Goal: Task Accomplishment & Management: Manage account settings

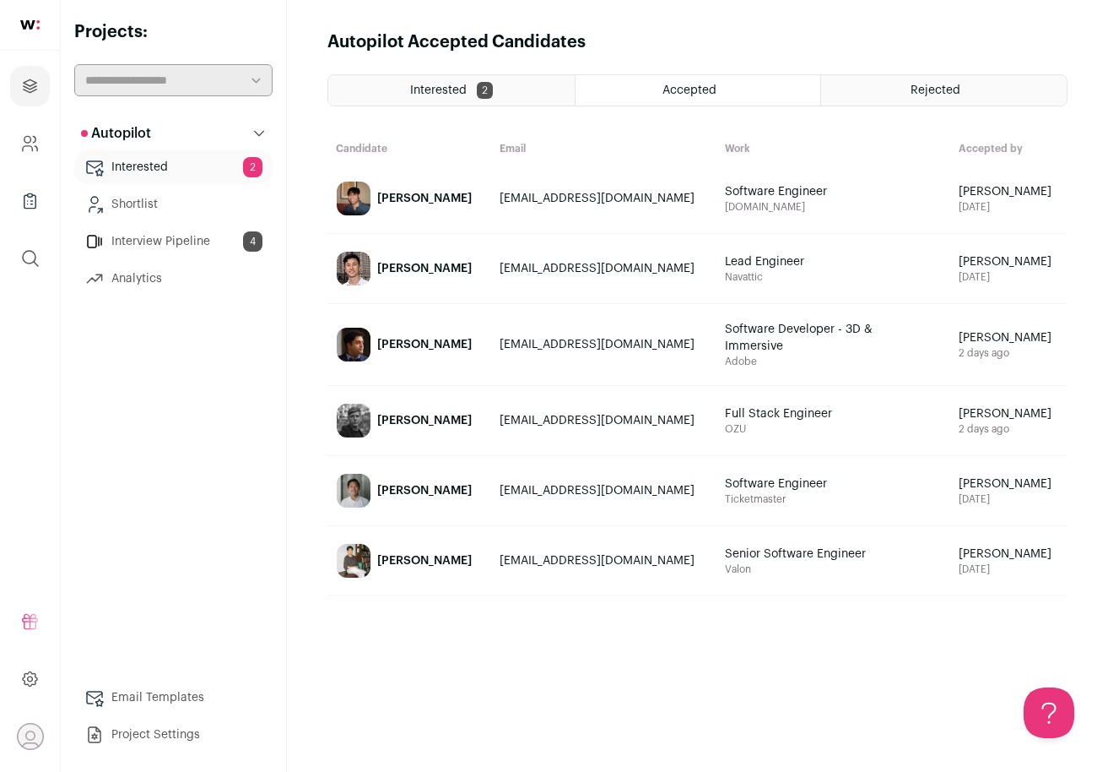
click at [512, 77] on div "Interested 2" at bounding box center [451, 90] width 246 height 30
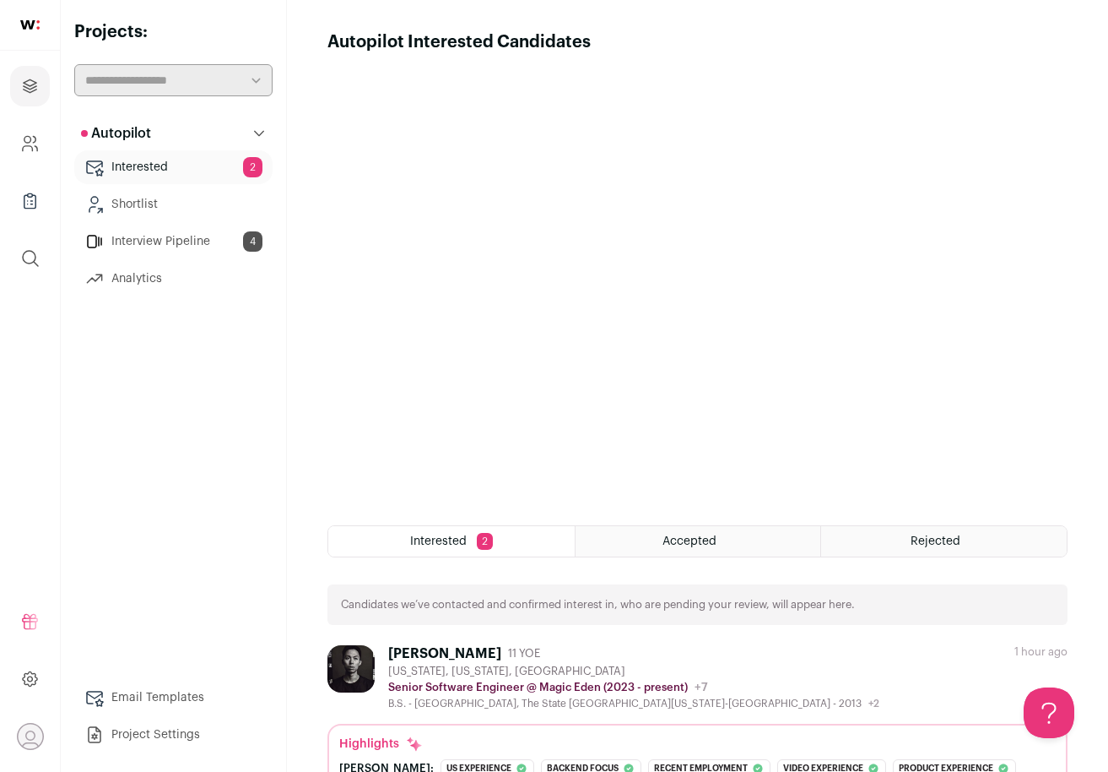
click at [678, 531] on div "Accepted" at bounding box center [699, 541] width 246 height 30
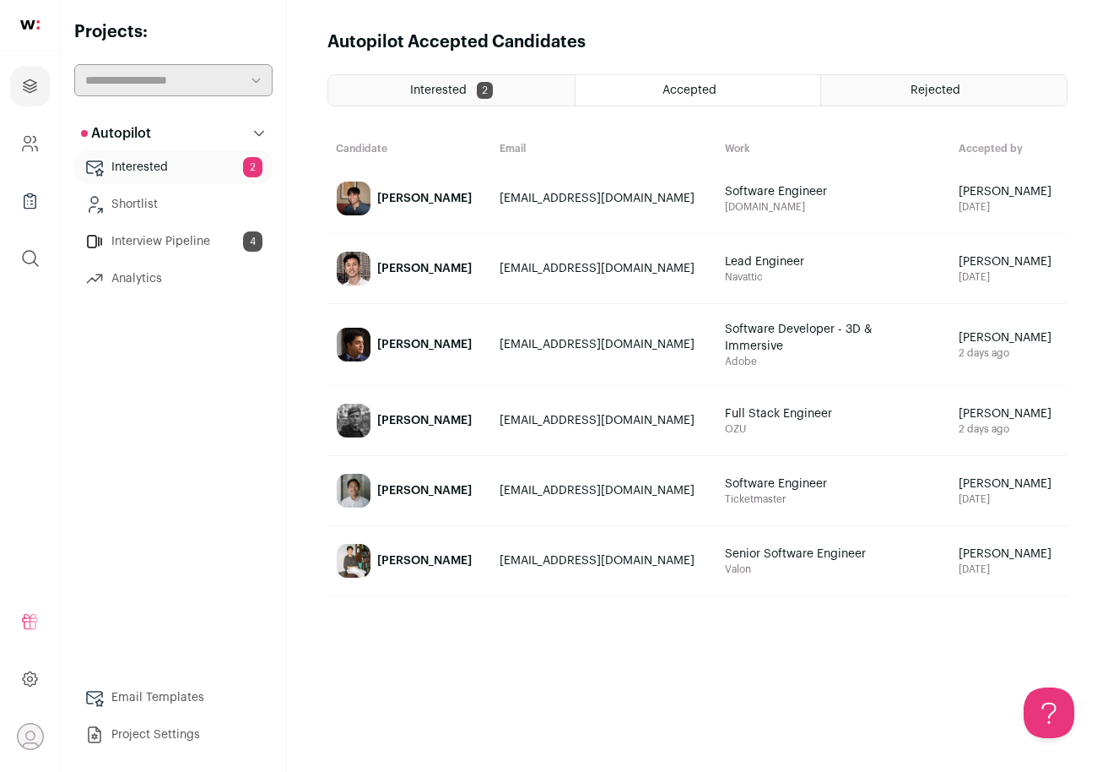
click at [976, 96] on div "Rejected" at bounding box center [944, 90] width 246 height 30
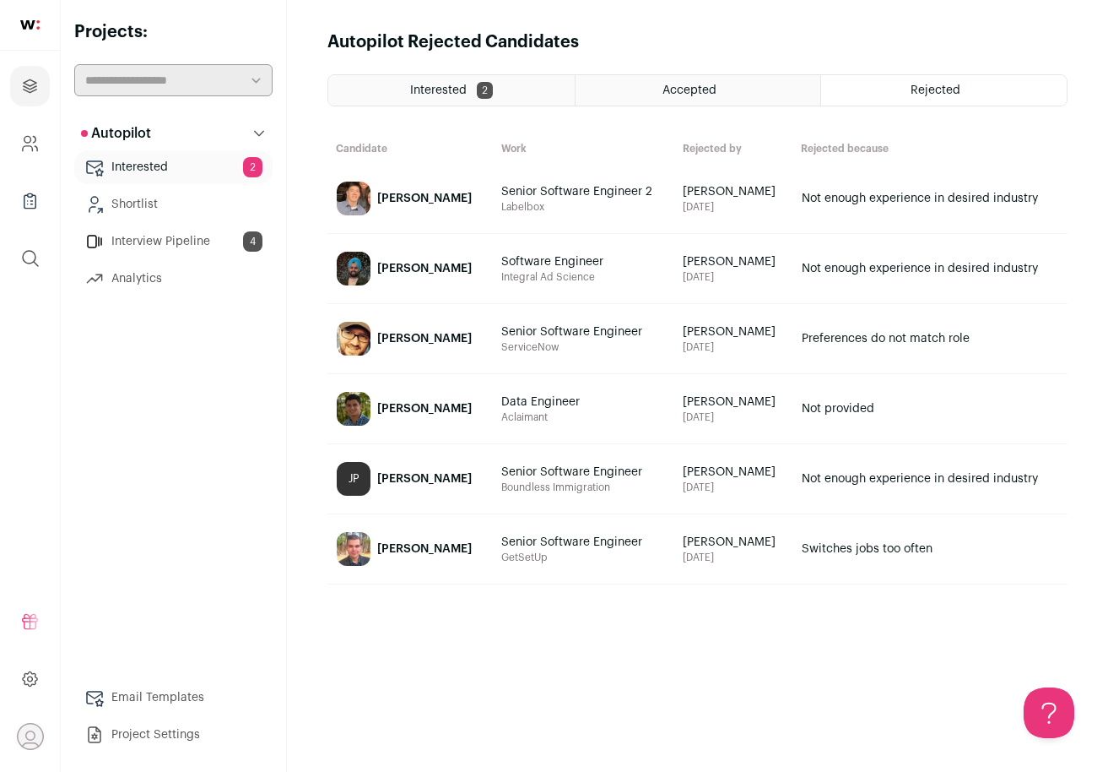
click at [741, 90] on div "Accepted" at bounding box center [699, 90] width 246 height 30
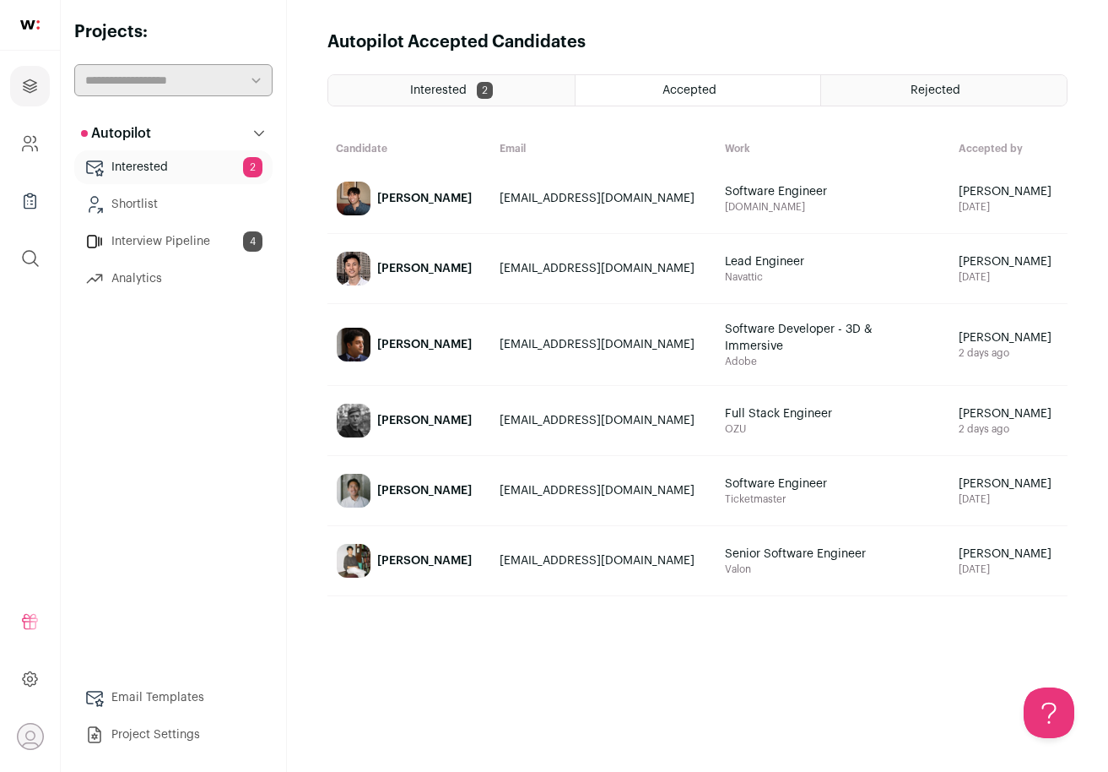
click at [902, 101] on div "Rejected" at bounding box center [944, 90] width 246 height 30
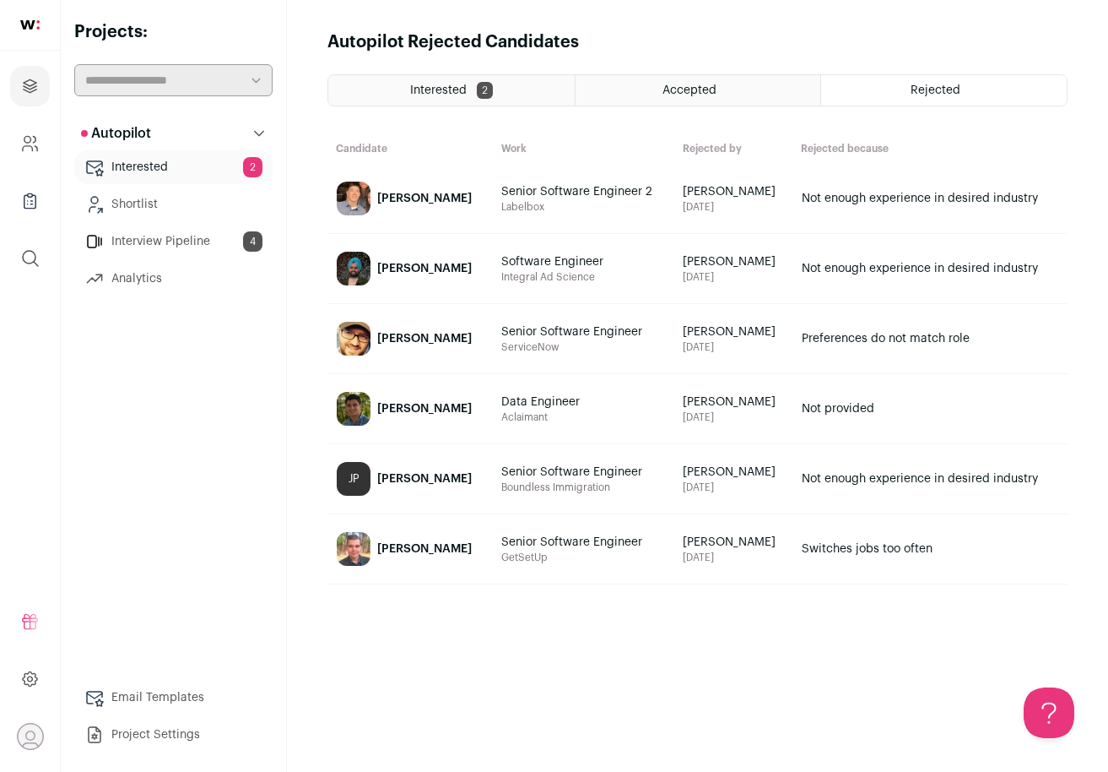
click at [746, 95] on div "Accepted" at bounding box center [699, 90] width 246 height 30
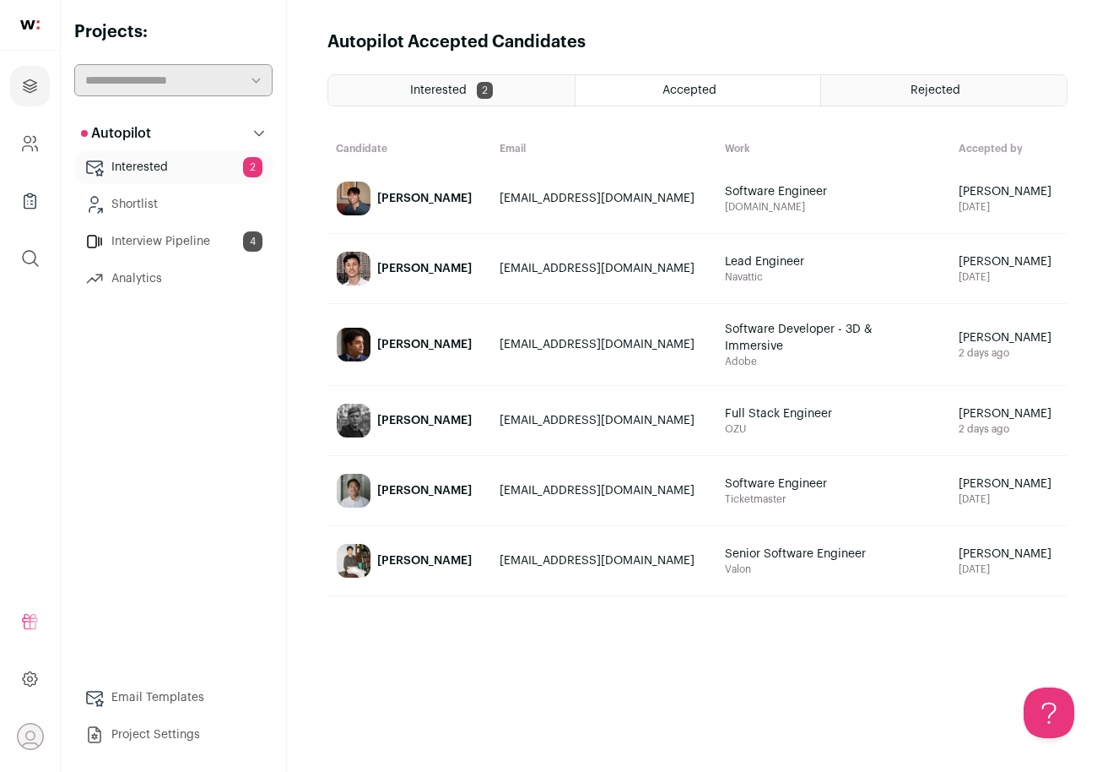
click at [707, 429] on td "[EMAIL_ADDRESS][DOMAIN_NAME]" at bounding box center [603, 421] width 225 height 70
click at [470, 425] on link "[PERSON_NAME]" at bounding box center [409, 421] width 162 height 68
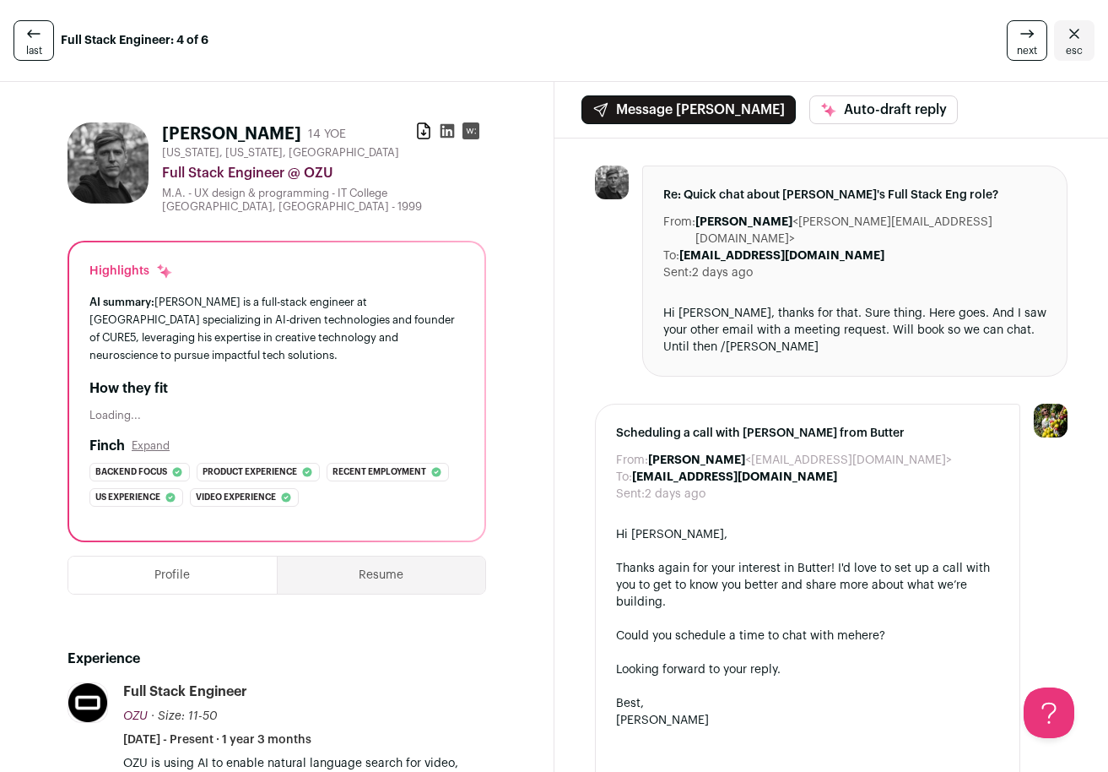
click at [822, 115] on button "Auto-draft reply" at bounding box center [884, 109] width 149 height 29
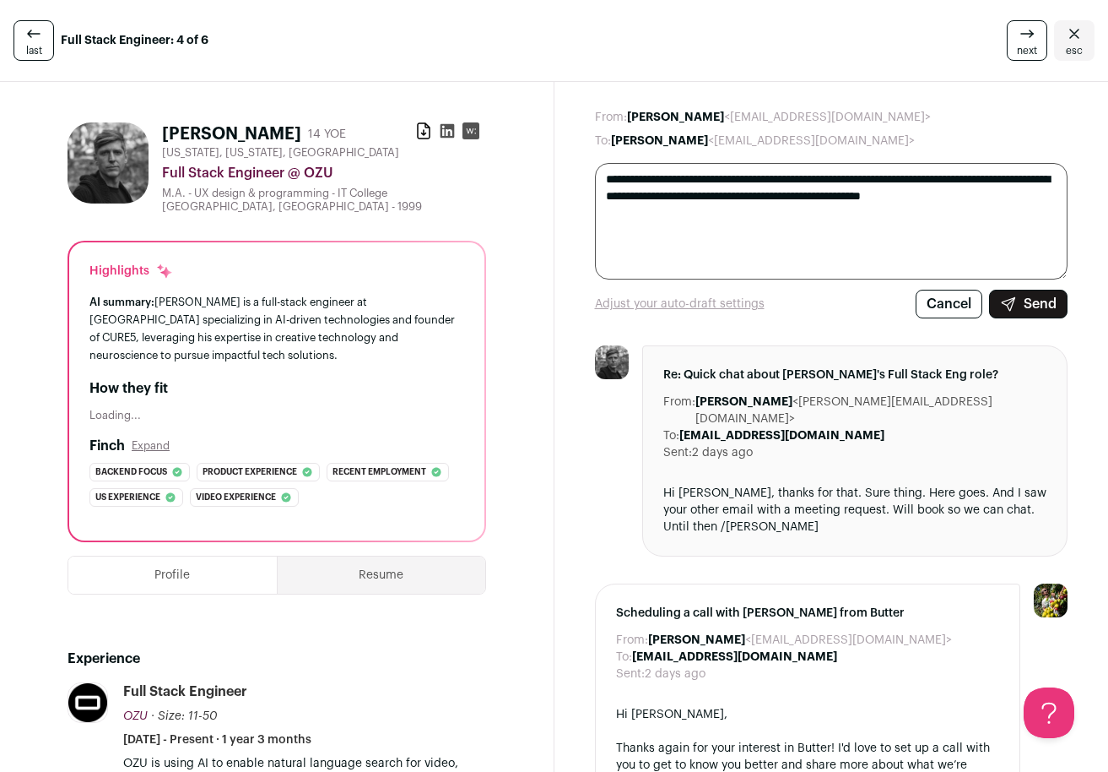
click at [950, 305] on button "Cancel" at bounding box center [949, 304] width 67 height 29
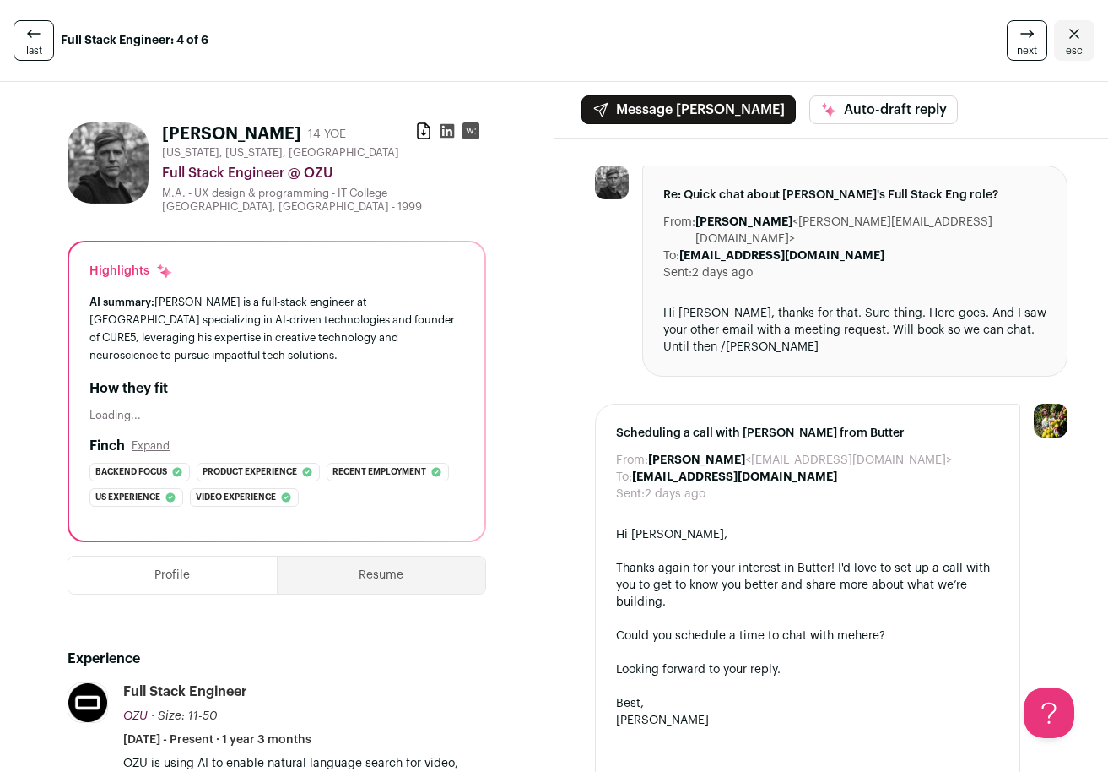
click at [39, 15] on div "last Full Stack Engineer: 4 of 6 next esc" at bounding box center [554, 41] width 1108 height 82
click at [37, 41] on icon at bounding box center [34, 34] width 20 height 20
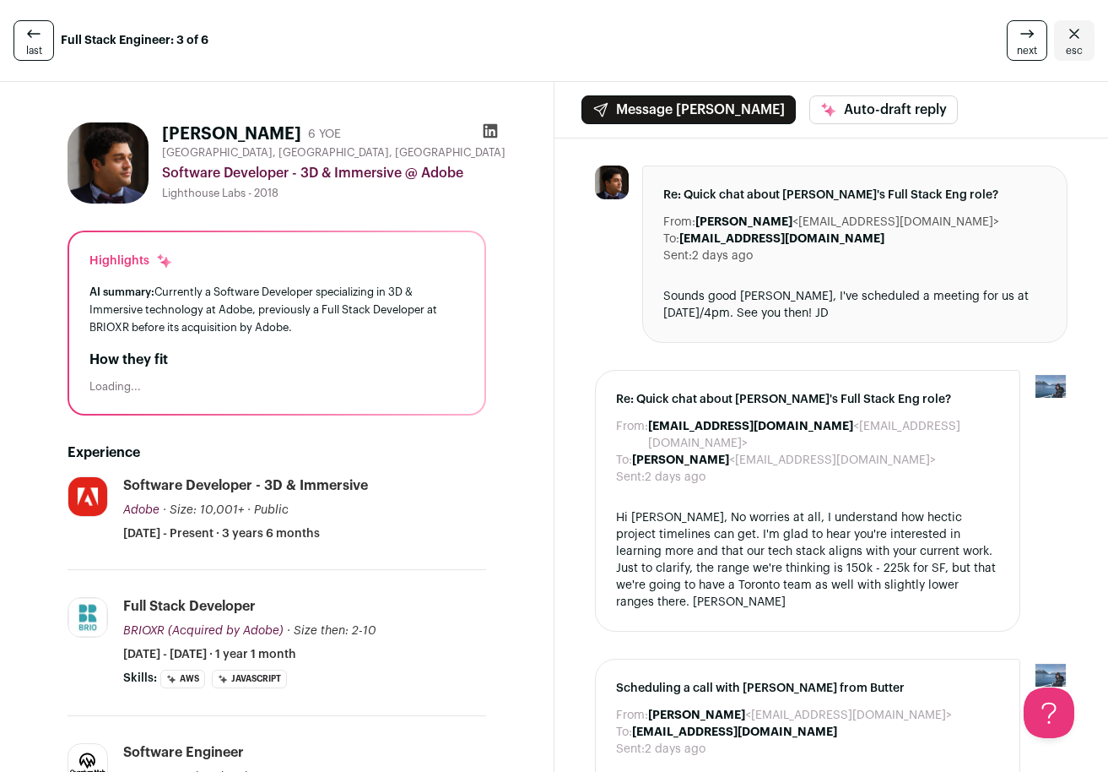
click at [36, 41] on icon at bounding box center [34, 34] width 20 height 20
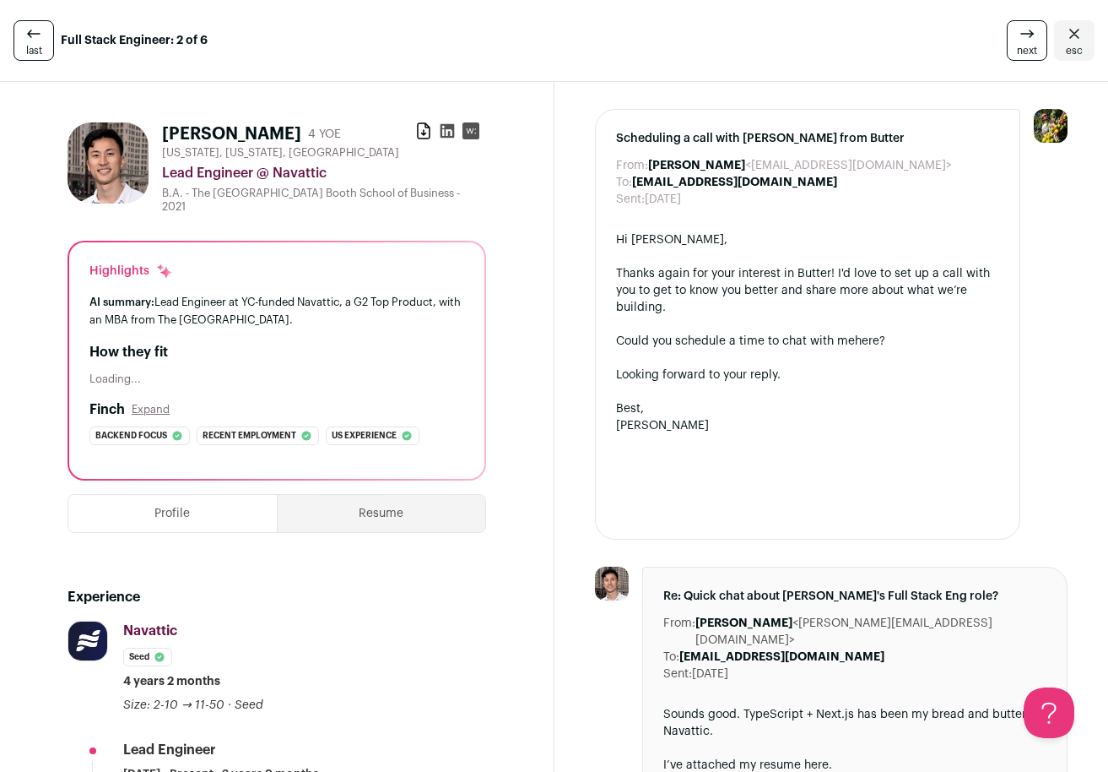
click at [1072, 40] on icon "Close" at bounding box center [1074, 34] width 20 height 20
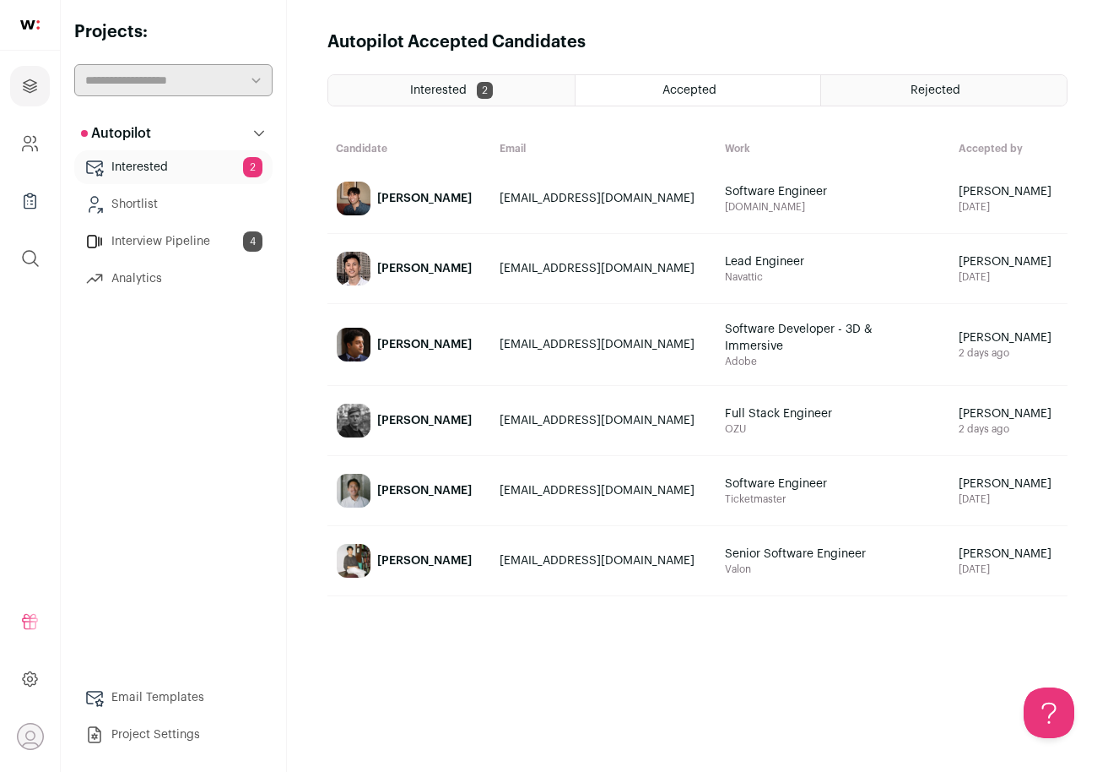
click at [869, 279] on span "Navattic" at bounding box center [833, 277] width 217 height 14
click at [779, 265] on span "Lead Engineer" at bounding box center [826, 261] width 203 height 17
click at [764, 276] on span "Navattic" at bounding box center [833, 277] width 217 height 14
click at [383, 264] on div "[PERSON_NAME]" at bounding box center [424, 268] width 95 height 17
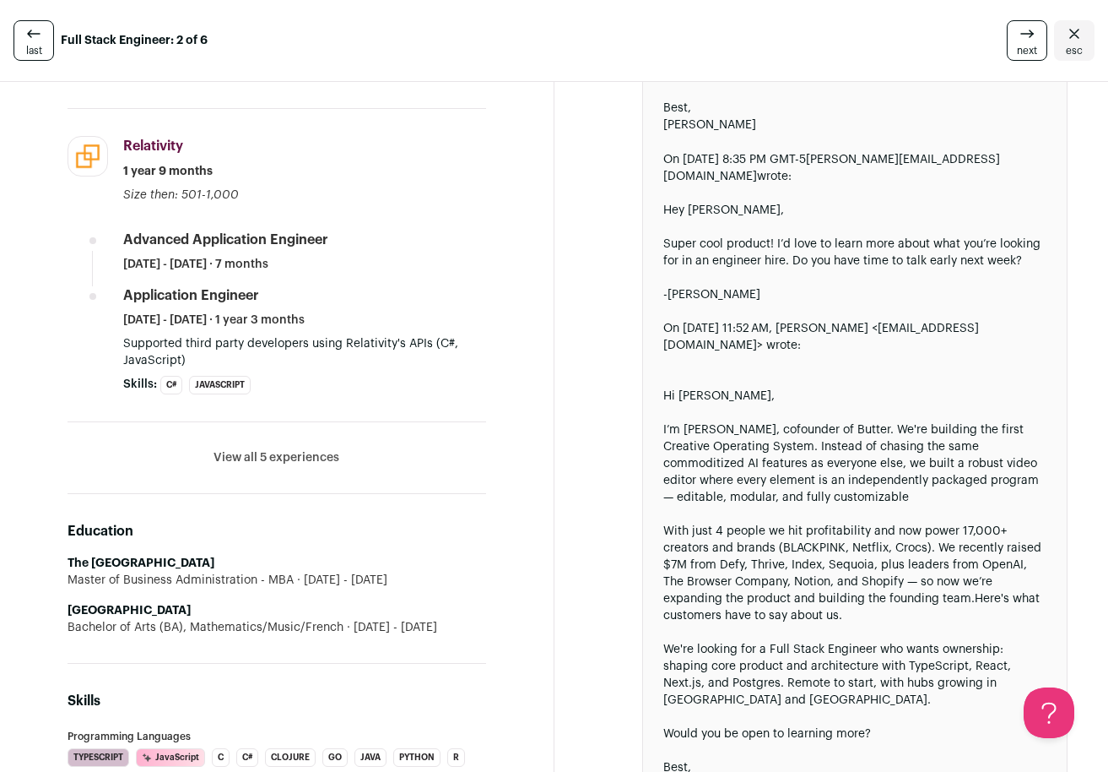
scroll to position [988, 0]
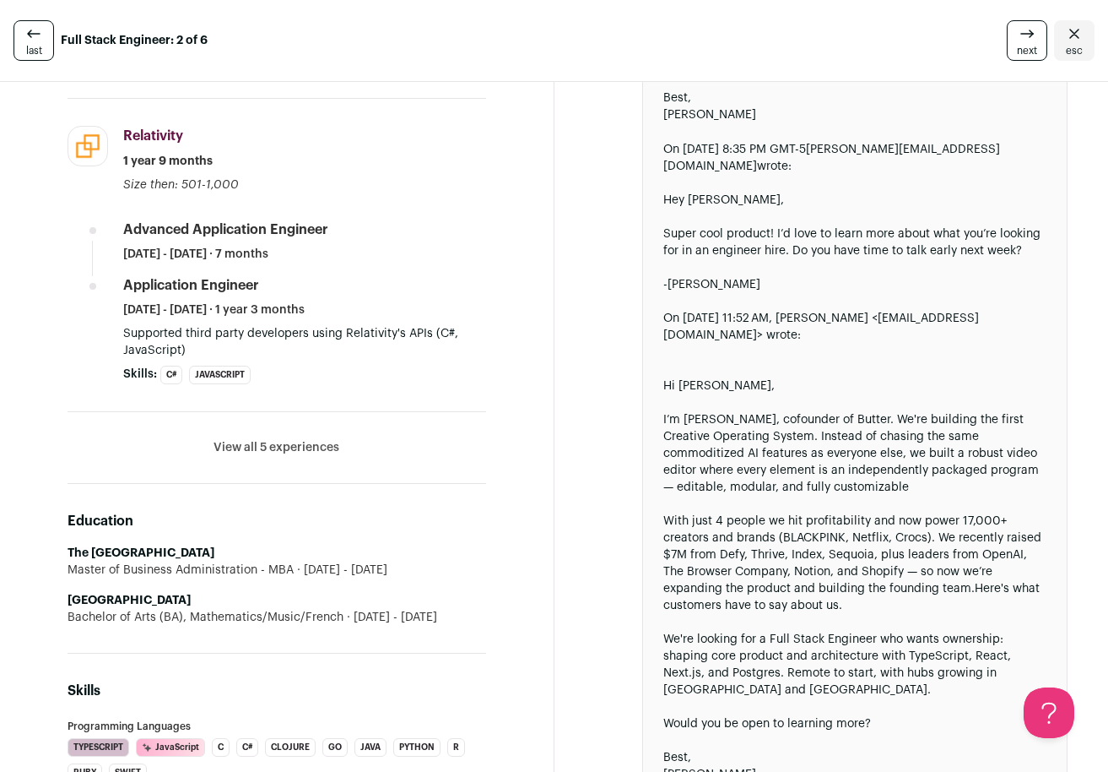
click at [289, 439] on button "View all 5 experiences" at bounding box center [277, 447] width 126 height 17
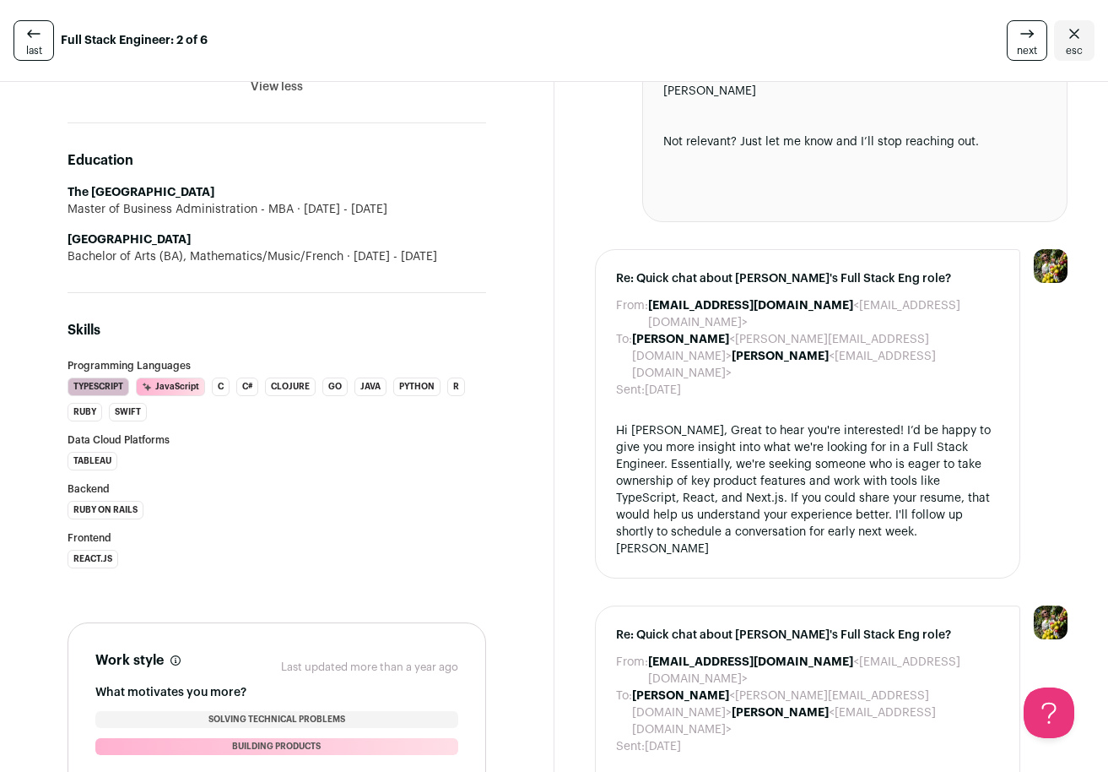
scroll to position [1612, 0]
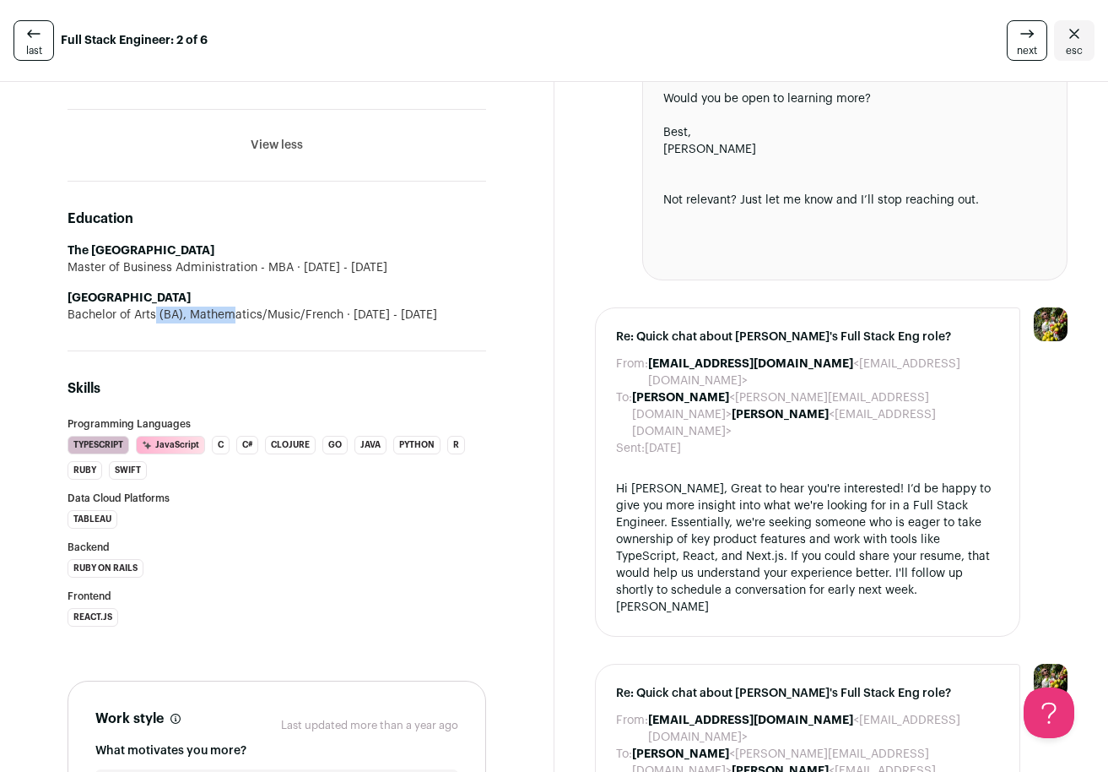
drag, startPoint x: 110, startPoint y: 317, endPoint x: 175, endPoint y: 315, distance: 65.0
click at [175, 315] on div "Bachelor of Arts (BA), Mathematics/Music/French [DATE] - [DATE]" at bounding box center [277, 314] width 419 height 17
click at [195, 272] on div "Master of Business Administration - MBA [DATE] - [DATE]" at bounding box center [277, 267] width 419 height 17
drag, startPoint x: 175, startPoint y: 322, endPoint x: 193, endPoint y: 322, distance: 18.6
click at [193, 322] on div "Bachelor of Arts (BA), Mathematics/Music/French [DATE] - [DATE]" at bounding box center [277, 314] width 419 height 17
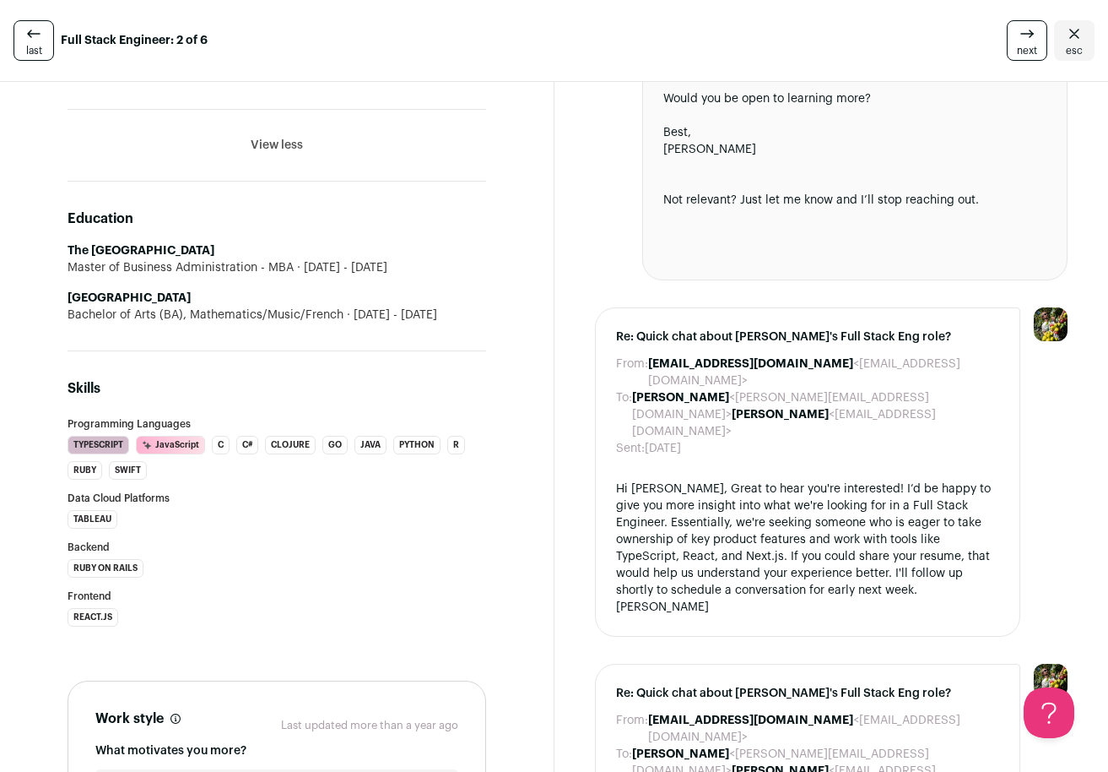
click at [221, 318] on div "Bachelor of Arts (BA), Mathematics/Music/French [DATE] - [DATE]" at bounding box center [277, 314] width 419 height 17
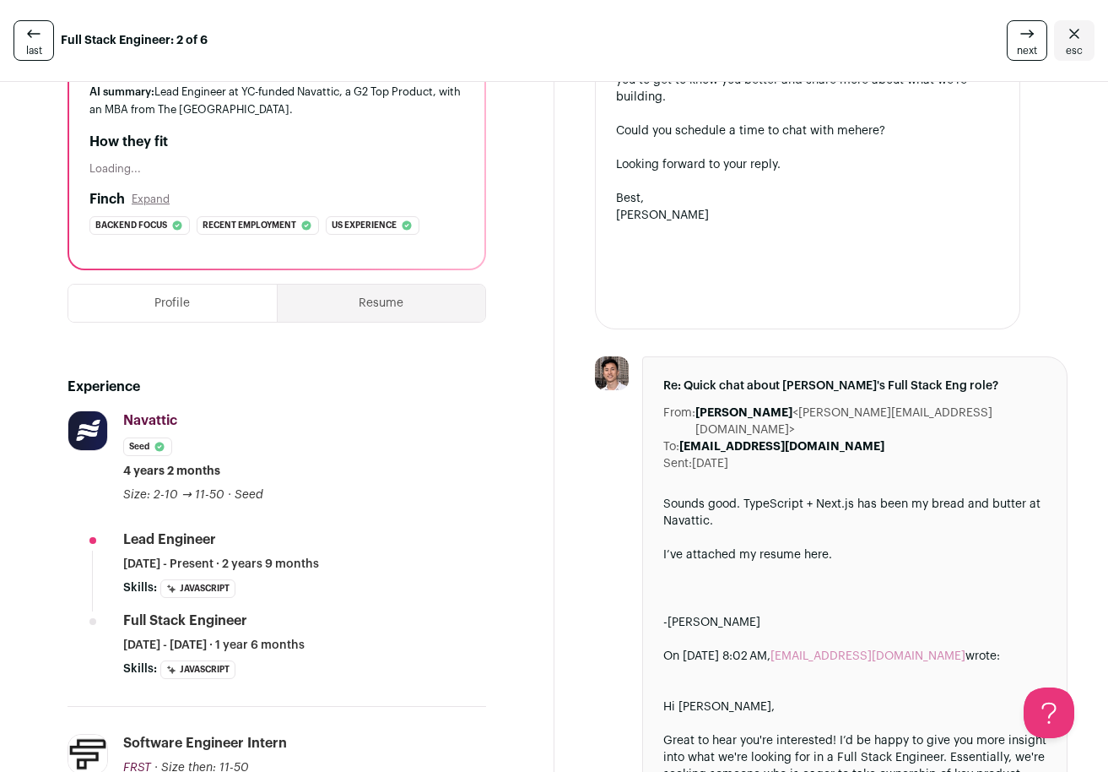
scroll to position [0, 0]
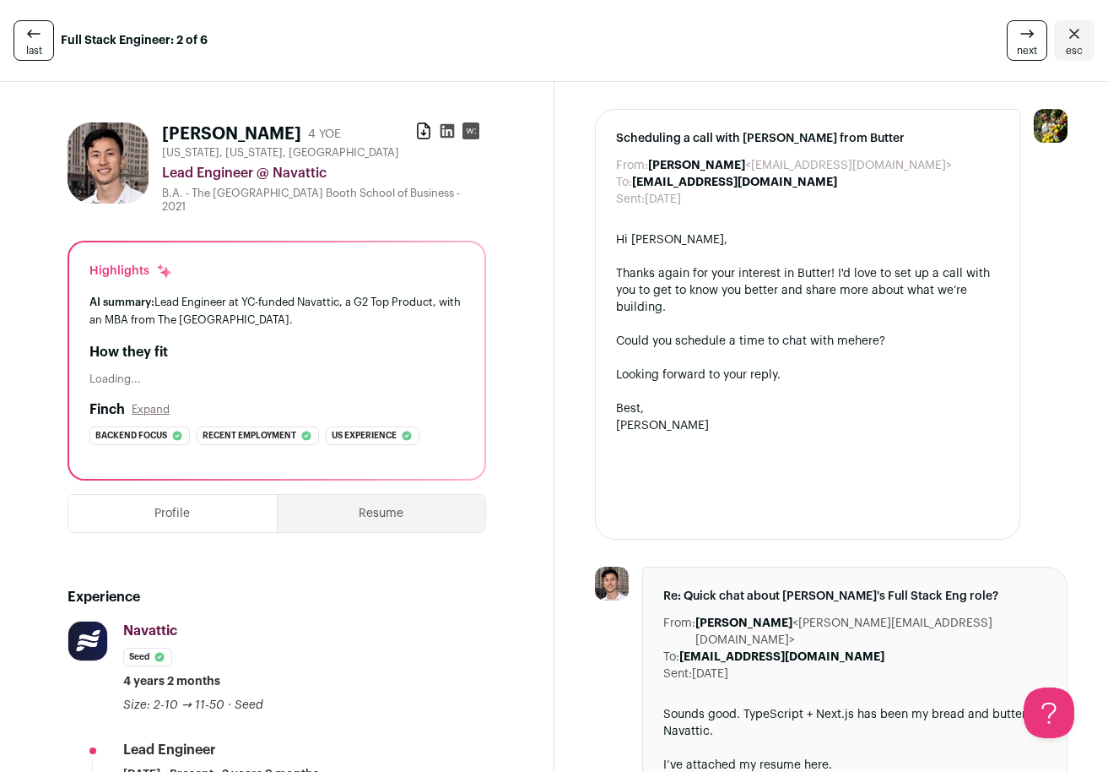
click at [33, 46] on span "last" at bounding box center [34, 51] width 16 height 14
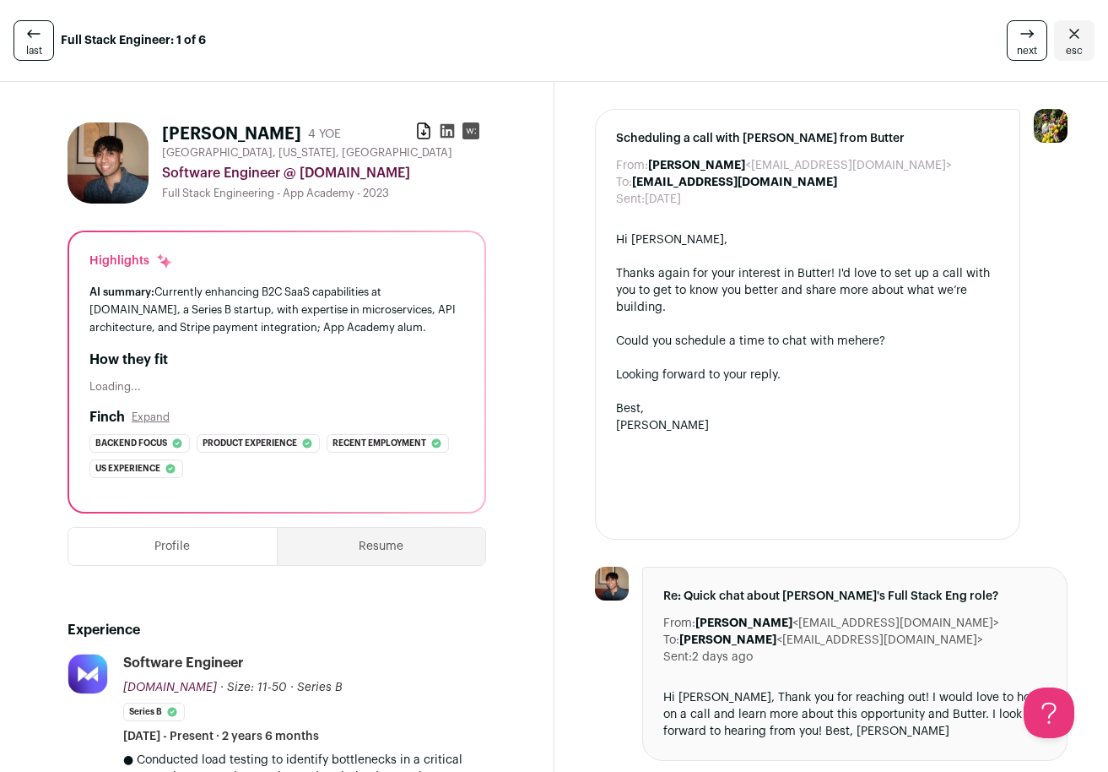
click at [341, 132] on div "4 YOE" at bounding box center [324, 134] width 33 height 17
click at [1077, 47] on span "esc" at bounding box center [1074, 51] width 17 height 14
